Goal: Task Accomplishment & Management: Use online tool/utility

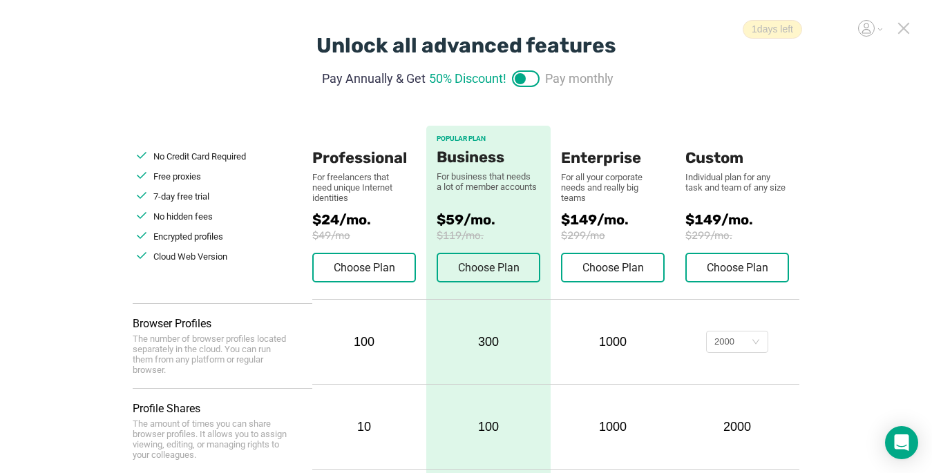
click at [696, 27] on icon at bounding box center [904, 28] width 12 height 12
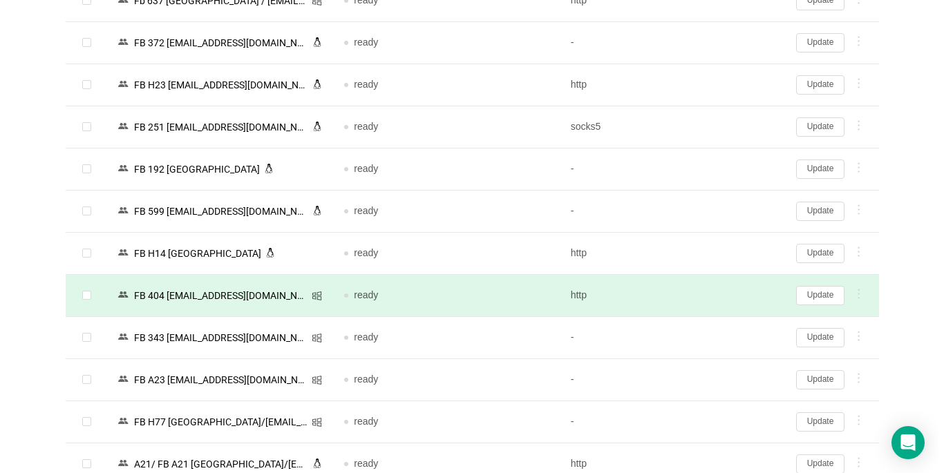
scroll to position [2516, 0]
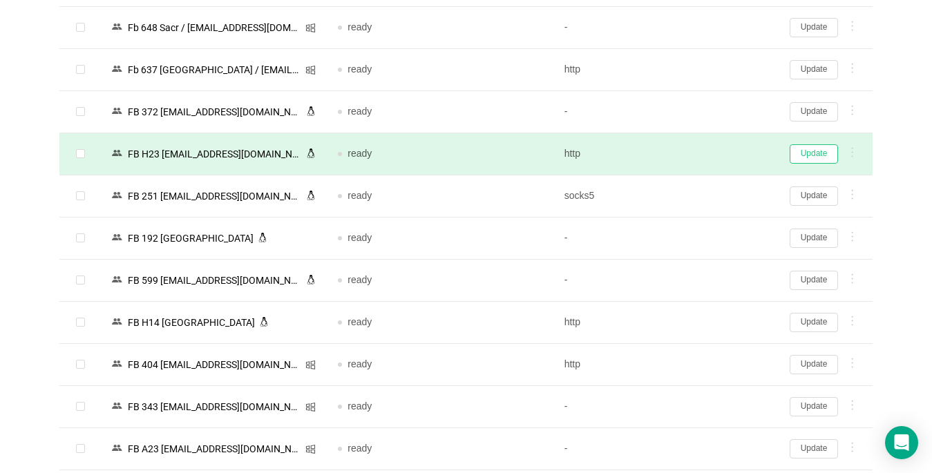
click at [696, 149] on button "Update" at bounding box center [814, 153] width 48 height 19
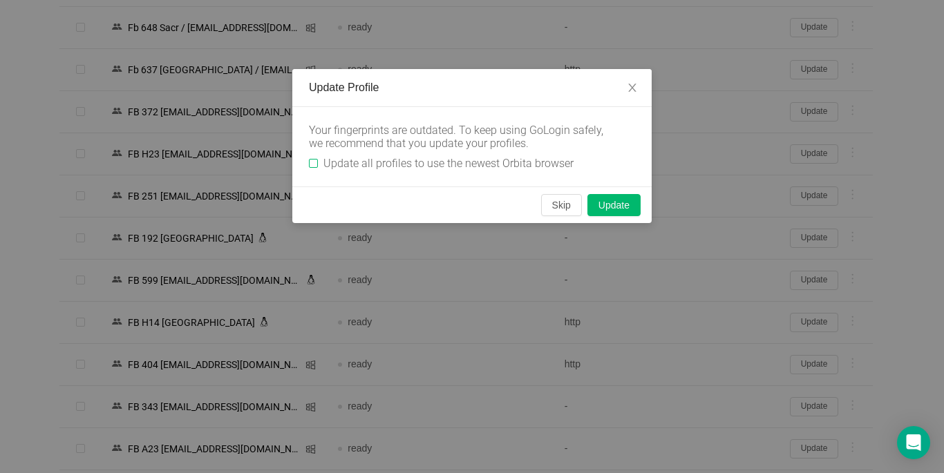
click at [312, 158] on label "Update all profiles to use the newest Orbita browser" at bounding box center [444, 163] width 270 height 13
click at [312, 159] on input "Update all profiles to use the newest Orbita browser" at bounding box center [313, 163] width 9 height 9
checkbox input "true"
click at [556, 205] on button "Skip" at bounding box center [561, 205] width 41 height 22
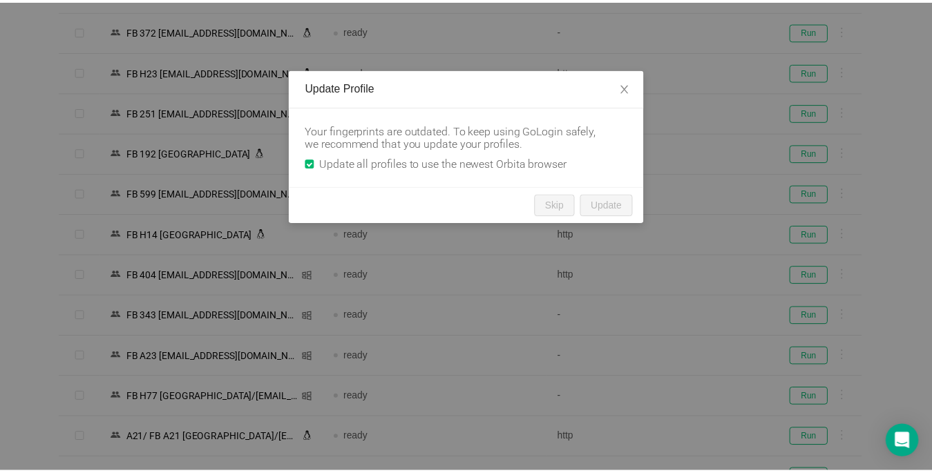
scroll to position [2440, 0]
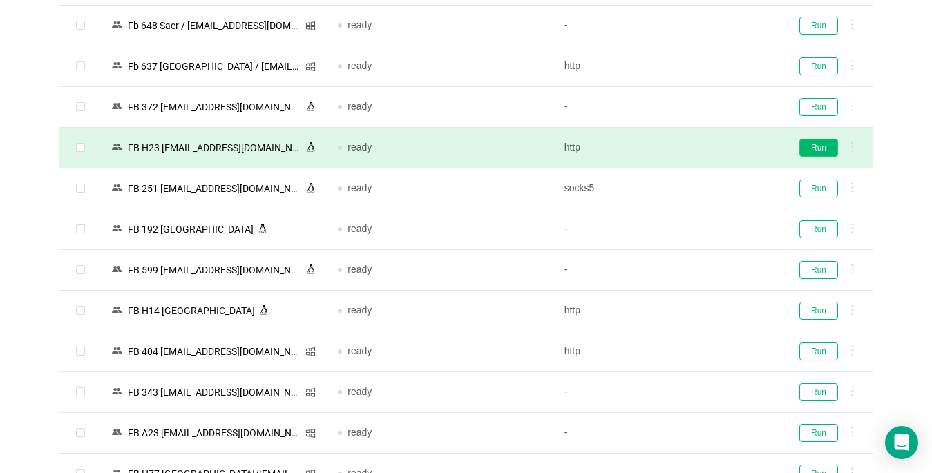
click at [696, 153] on button "Run" at bounding box center [819, 148] width 39 height 18
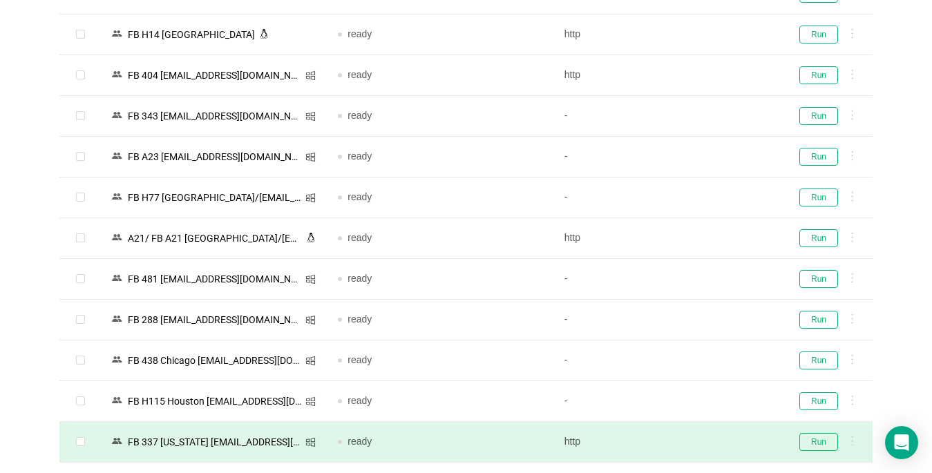
scroll to position [2786, 0]
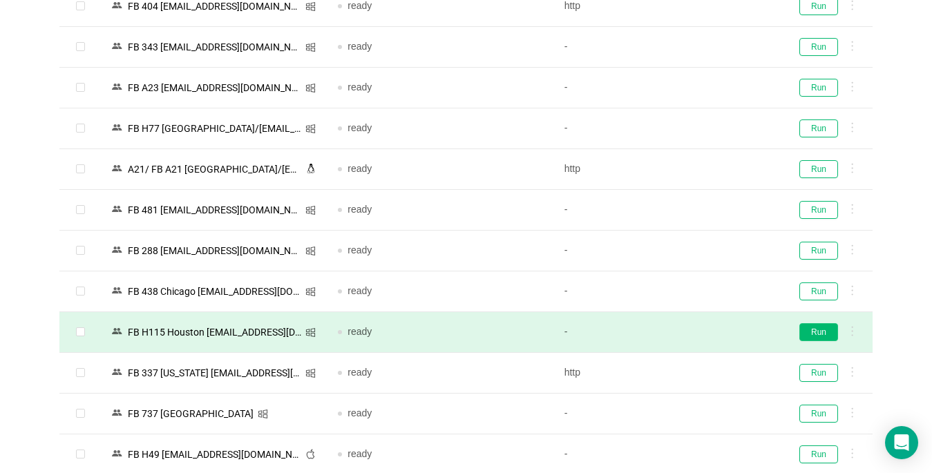
click at [696, 335] on button "Run" at bounding box center [819, 332] width 39 height 18
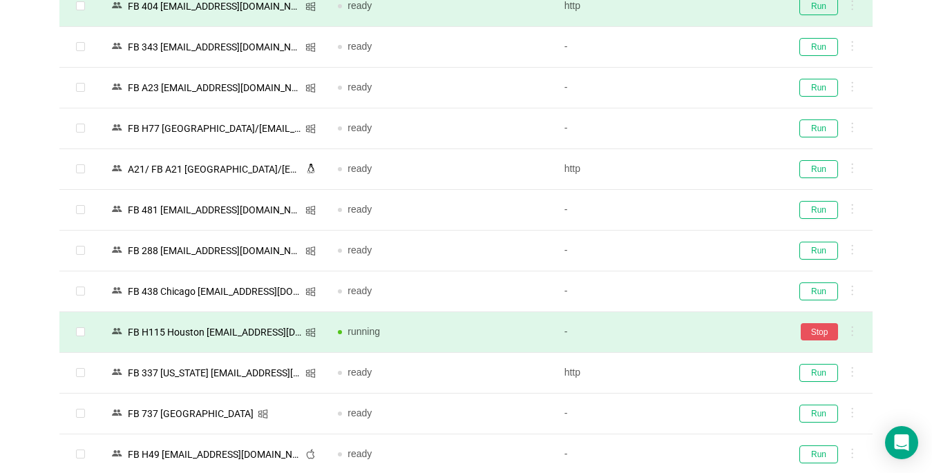
scroll to position [2509, 0]
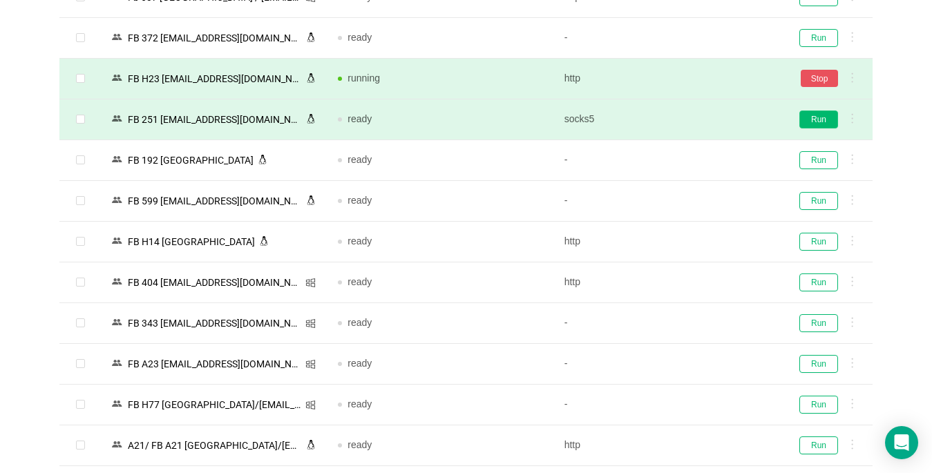
click at [696, 115] on button "Run" at bounding box center [819, 120] width 39 height 18
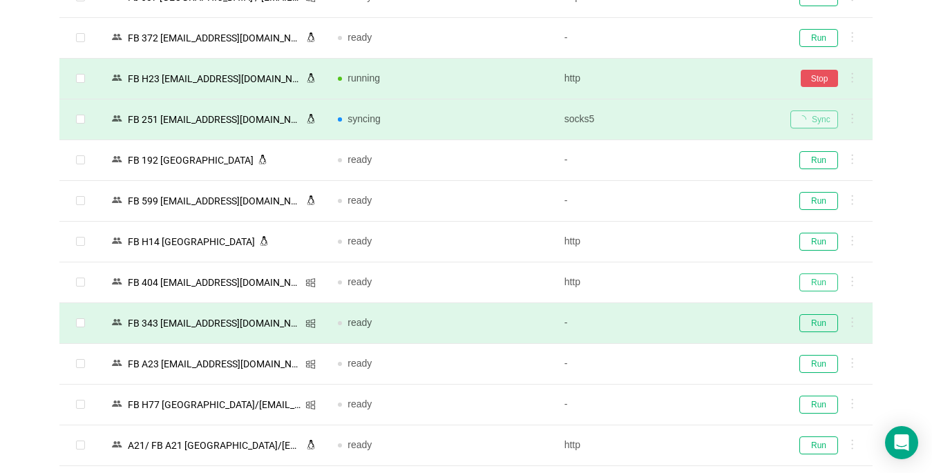
drag, startPoint x: 825, startPoint y: 278, endPoint x: 413, endPoint y: 342, distance: 416.3
click at [696, 279] on button "Run" at bounding box center [819, 283] width 39 height 18
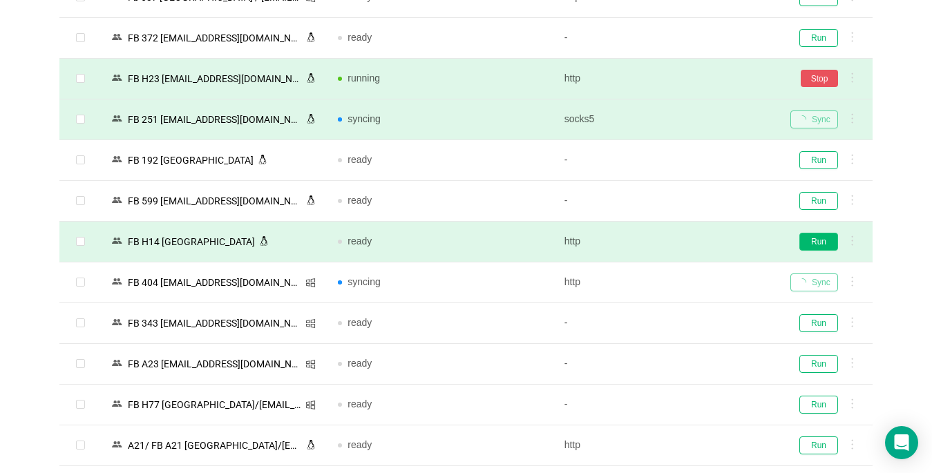
click at [696, 240] on button "Run" at bounding box center [819, 242] width 39 height 18
